Goal: Information Seeking & Learning: Check status

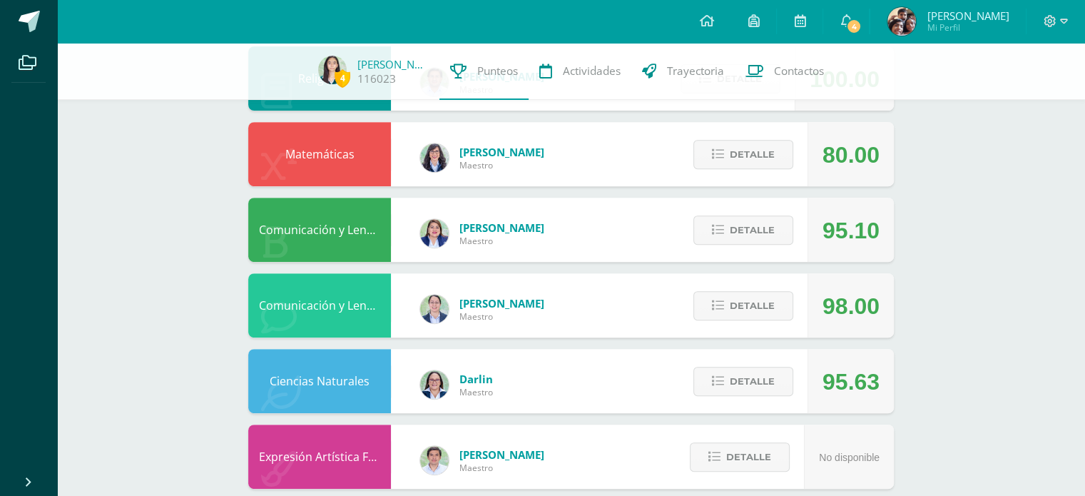
scroll to position [553, 0]
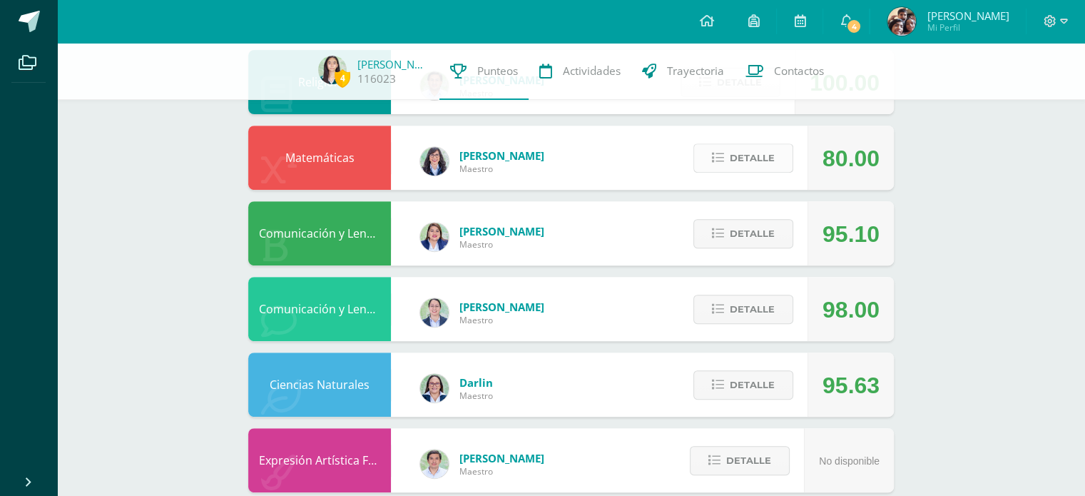
click at [775, 165] on button "Detalle" at bounding box center [743, 157] width 100 height 29
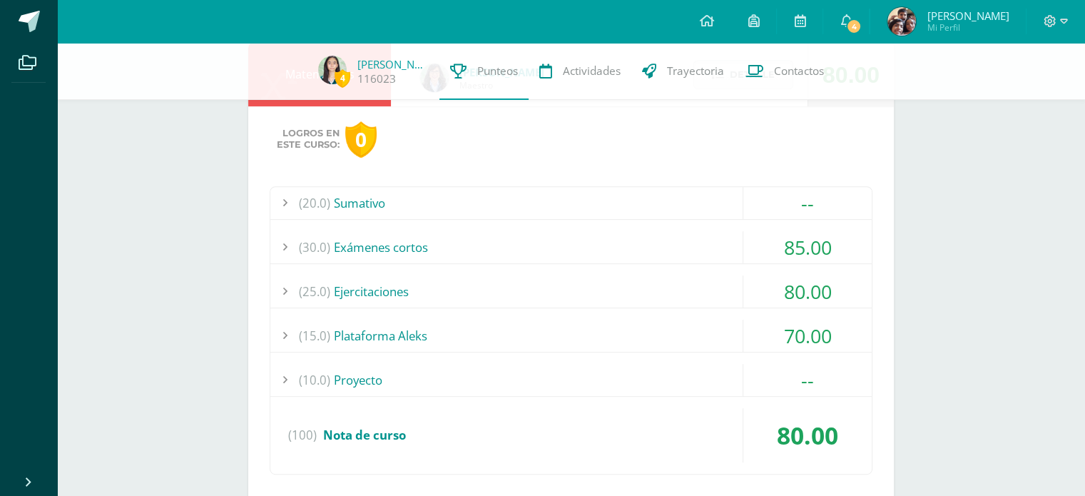
scroll to position [640, 0]
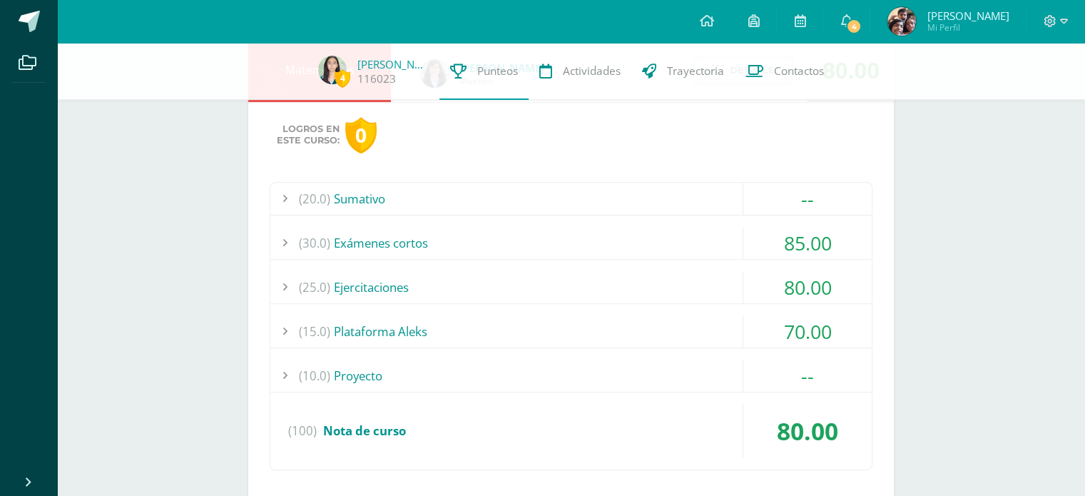
click at [555, 232] on div "(30.0) Exámenes cortos" at bounding box center [570, 243] width 601 height 32
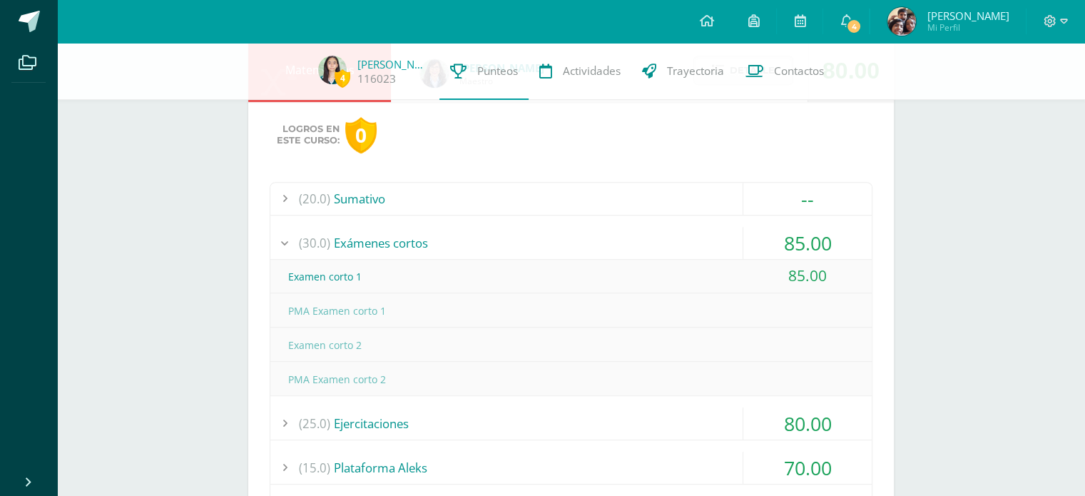
click at [555, 232] on div "(30.0) Exámenes cortos" at bounding box center [570, 243] width 601 height 32
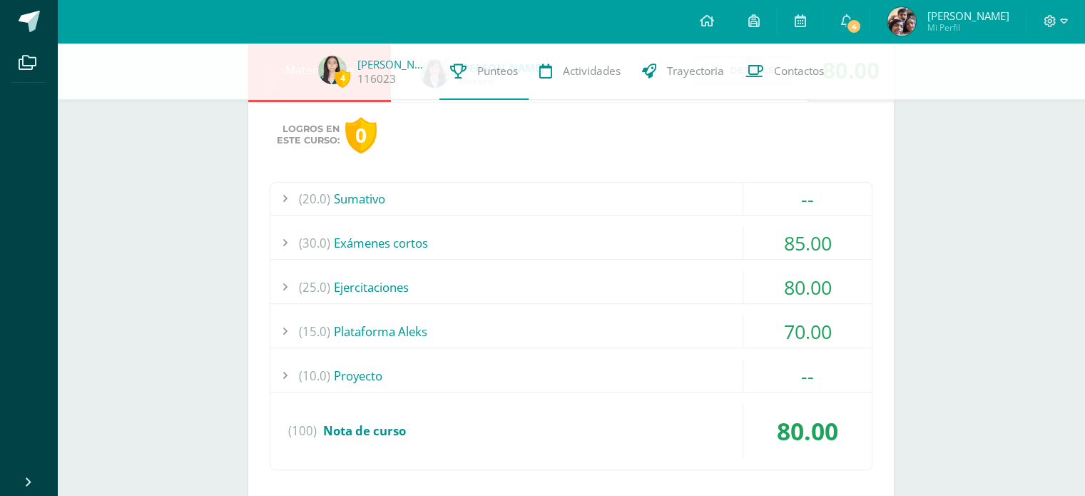
click at [521, 289] on div "(25.0) Ejercitaciones" at bounding box center [570, 287] width 601 height 32
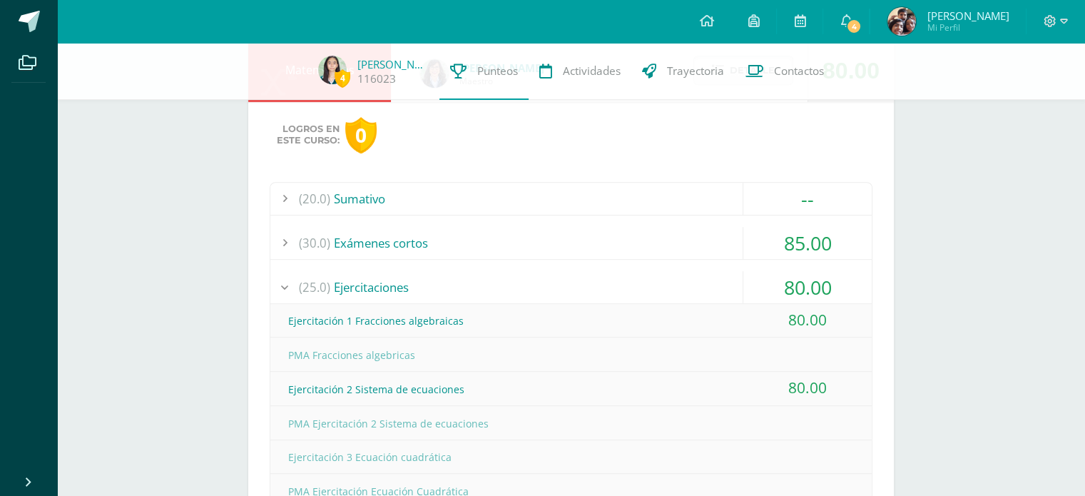
click at [521, 289] on div "(25.0) Ejercitaciones" at bounding box center [570, 287] width 601 height 32
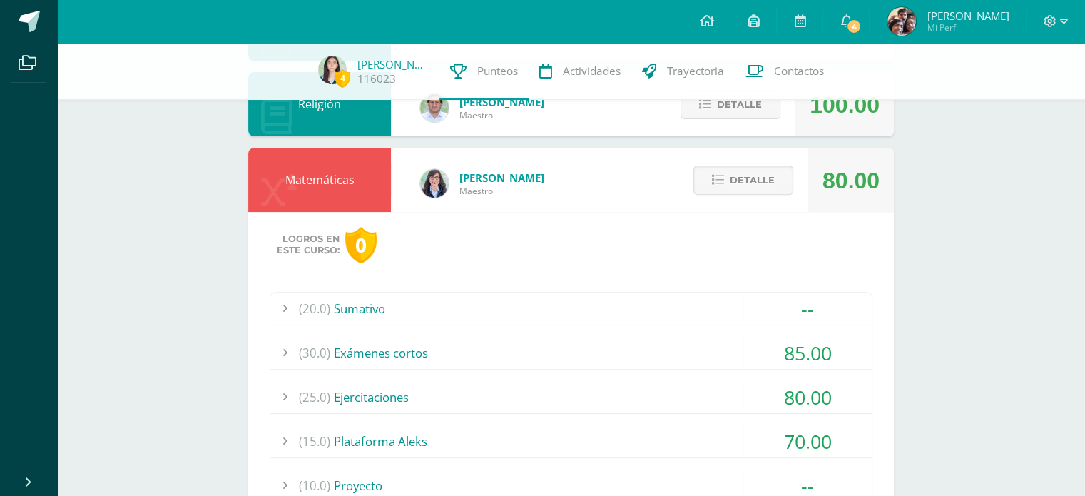
scroll to position [532, 0]
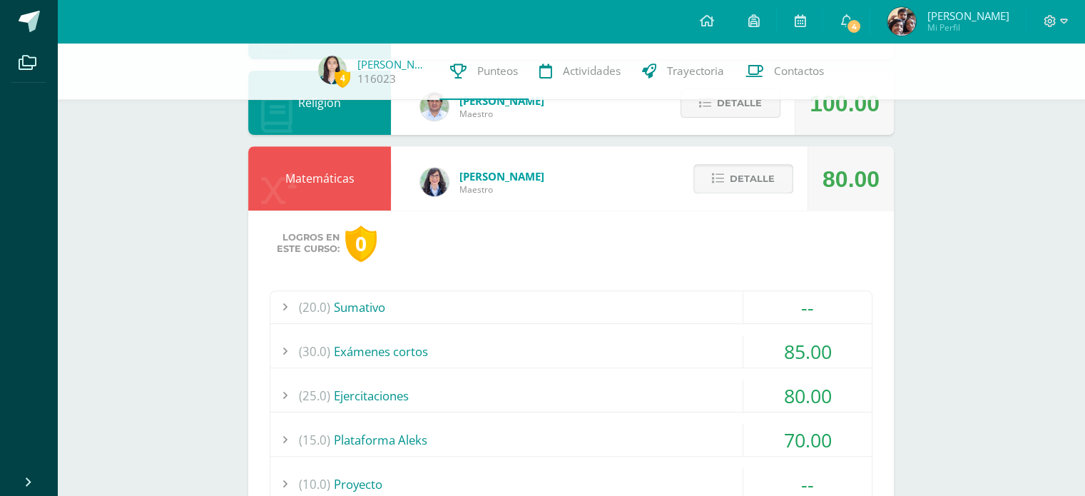
click at [766, 182] on span "Detalle" at bounding box center [751, 178] width 45 height 26
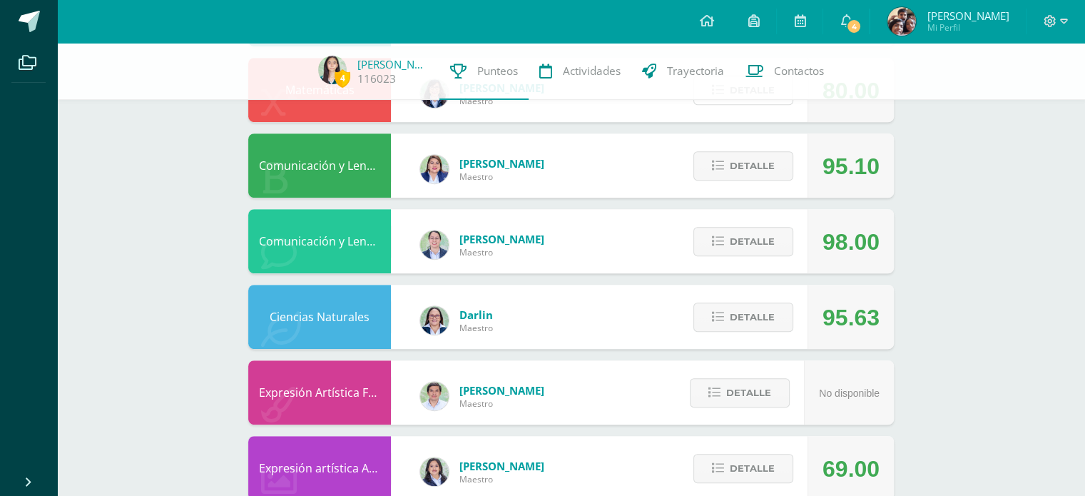
scroll to position [623, 0]
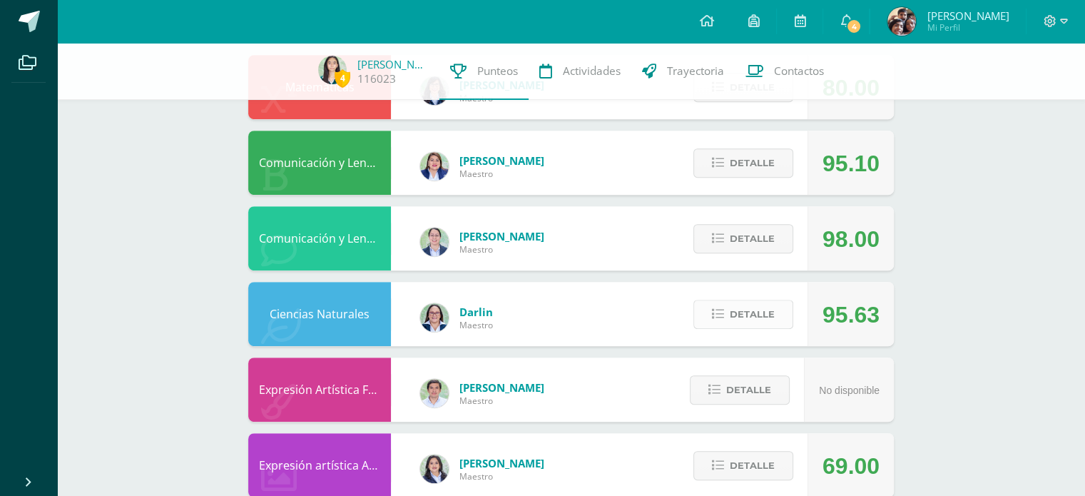
click at [741, 319] on span "Detalle" at bounding box center [751, 314] width 45 height 26
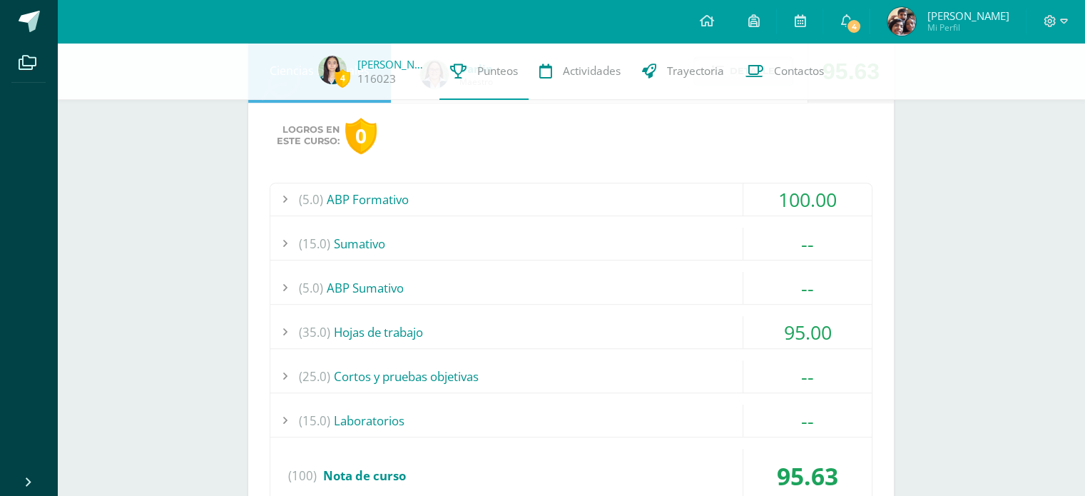
scroll to position [866, 0]
click at [516, 318] on div "(35.0) Hojas de trabajo" at bounding box center [570, 333] width 601 height 32
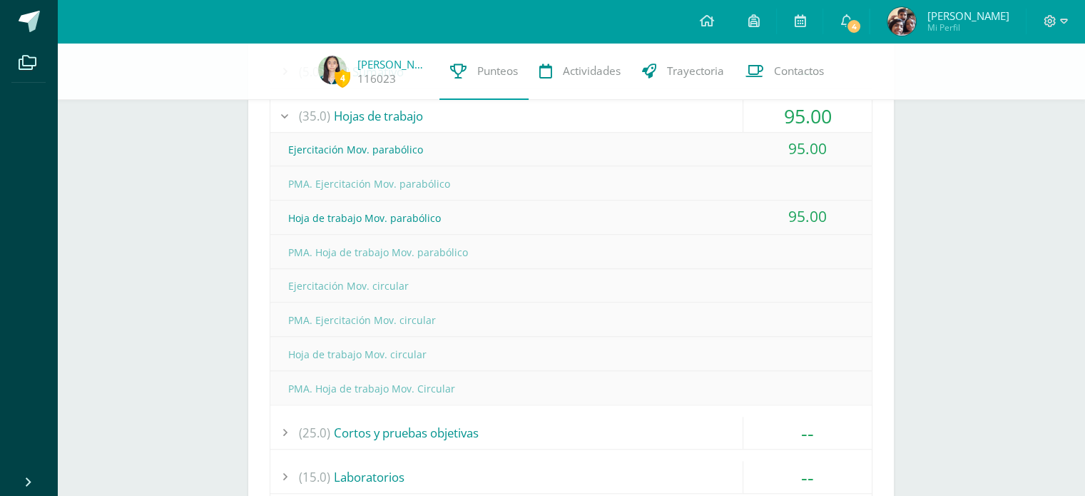
click at [516, 318] on div "PMA. Ejercitación Mov. circular" at bounding box center [570, 320] width 601 height 32
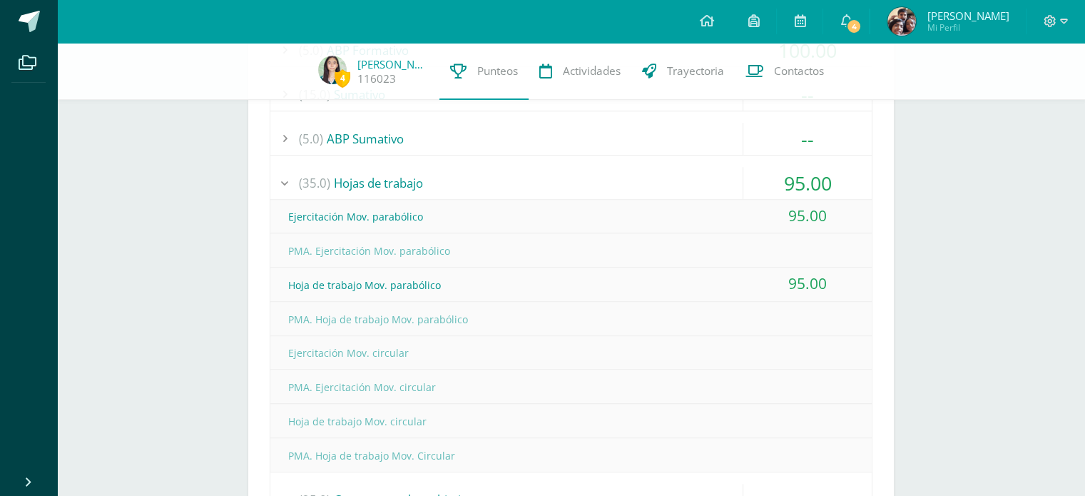
scroll to position [1011, 0]
click at [548, 145] on div "(5.0) ABP Sumativo" at bounding box center [570, 143] width 601 height 32
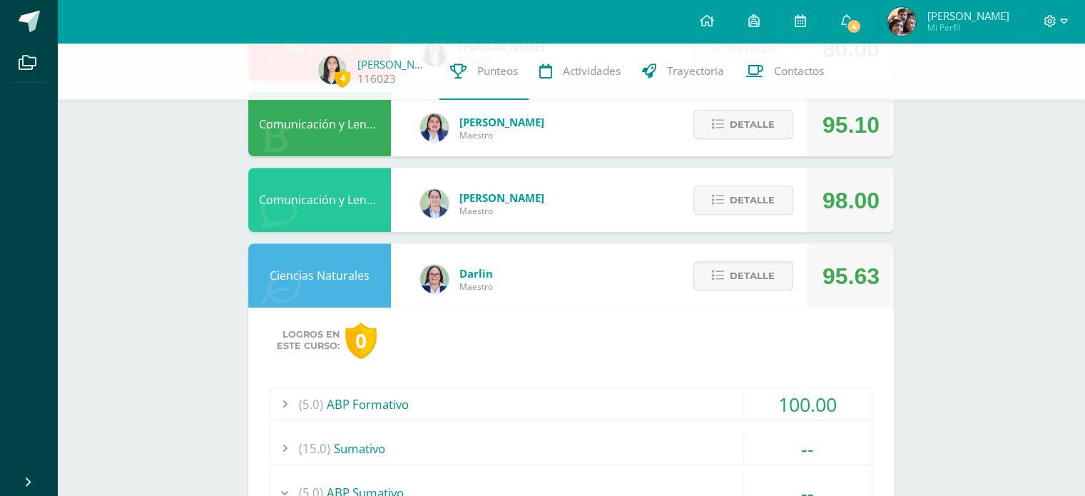
scroll to position [661, 0]
click at [754, 272] on span "Detalle" at bounding box center [751, 276] width 45 height 26
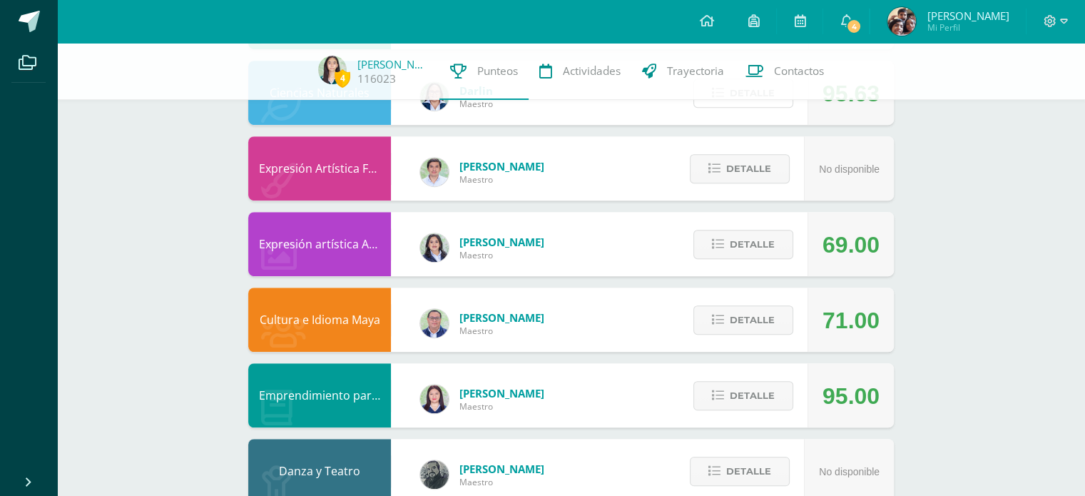
scroll to position [880, 0]
